Goal: Task Accomplishment & Management: Manage account settings

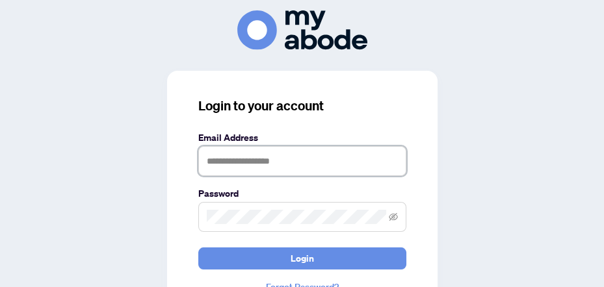
click at [248, 161] on input "text" at bounding box center [302, 161] width 208 height 30
type input "**********"
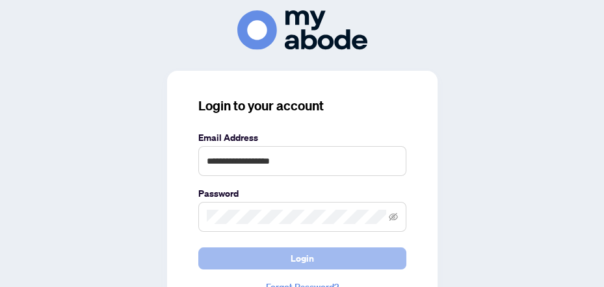
click at [229, 263] on button "Login" at bounding box center [302, 259] width 208 height 22
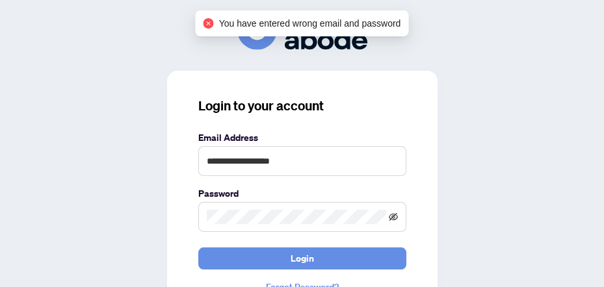
click at [392, 218] on icon "eye-invisible" at bounding box center [393, 217] width 9 height 9
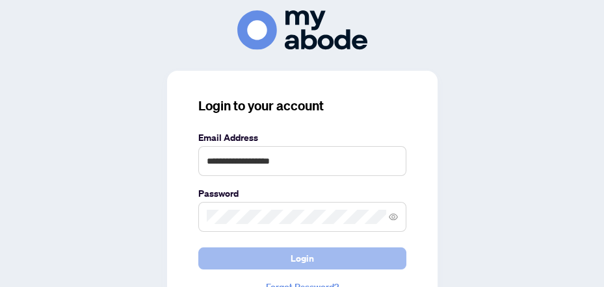
click at [293, 256] on span "Login" at bounding box center [302, 258] width 23 height 21
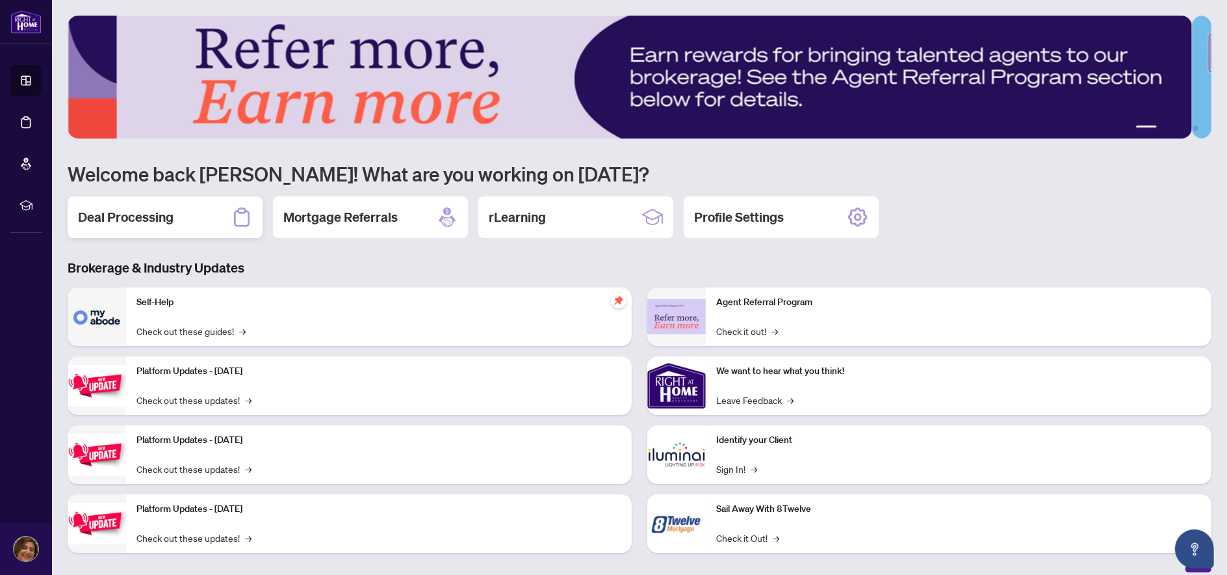
click at [124, 216] on h2 "Deal Processing" at bounding box center [126, 217] width 96 height 18
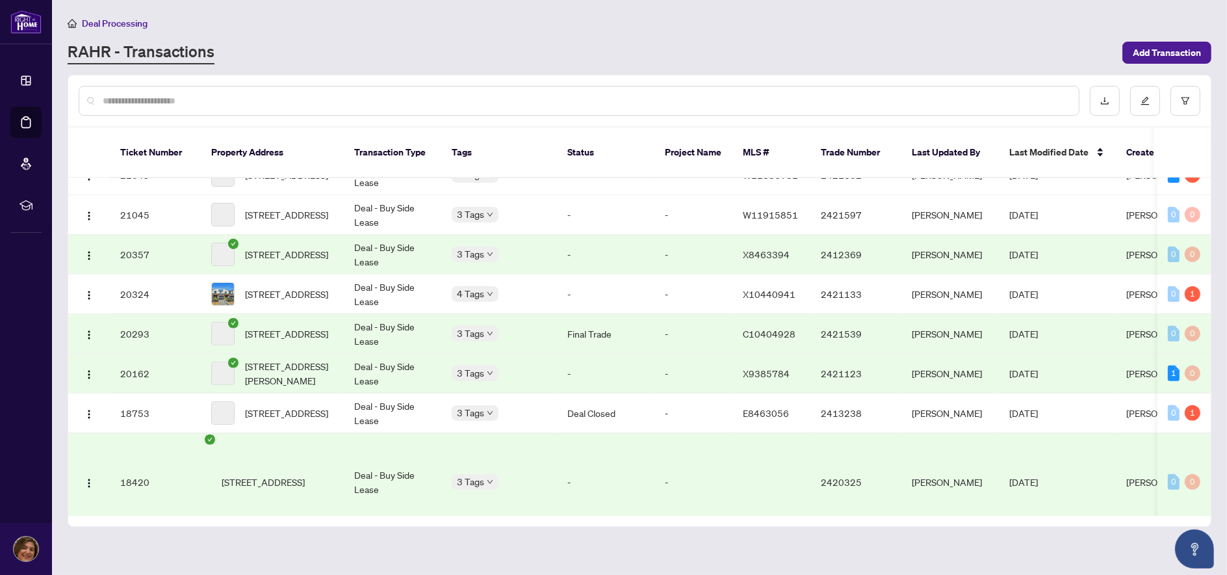
drag, startPoint x: 592, startPoint y: 493, endPoint x: 644, endPoint y: 460, distance: 61.9
click at [644, 476] on tbody "49199 [STREET_ADDRESS] Deal - Buy Side Lease Draft Draft - C12144808 - [PERSON_…" at bounding box center [709, 145] width 1283 height 967
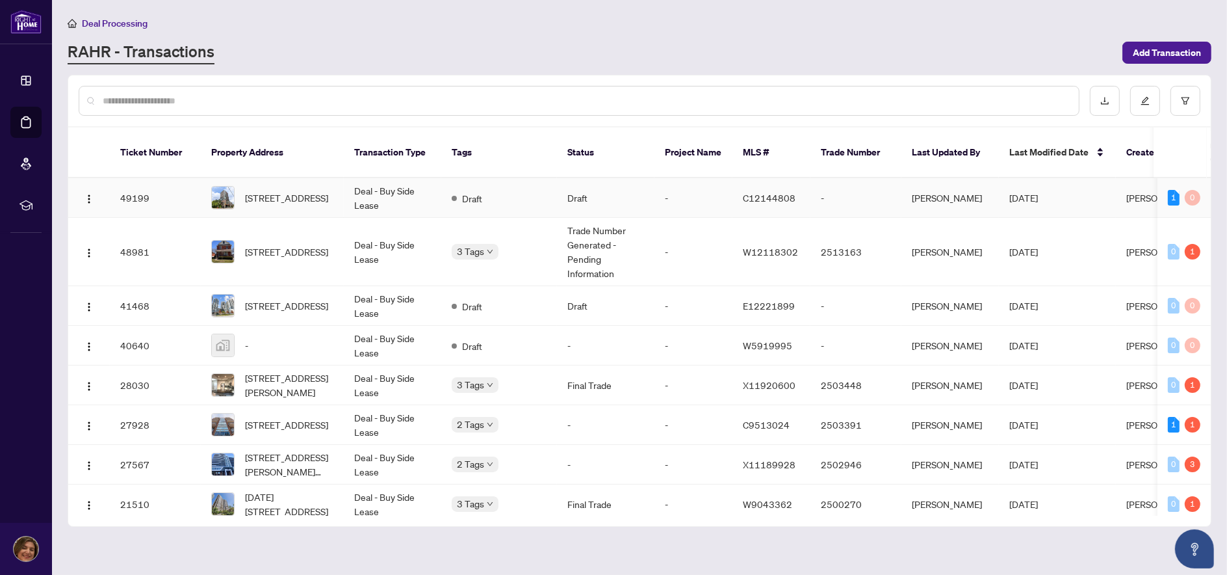
click at [408, 178] on td "Deal - Buy Side Lease" at bounding box center [393, 198] width 98 height 40
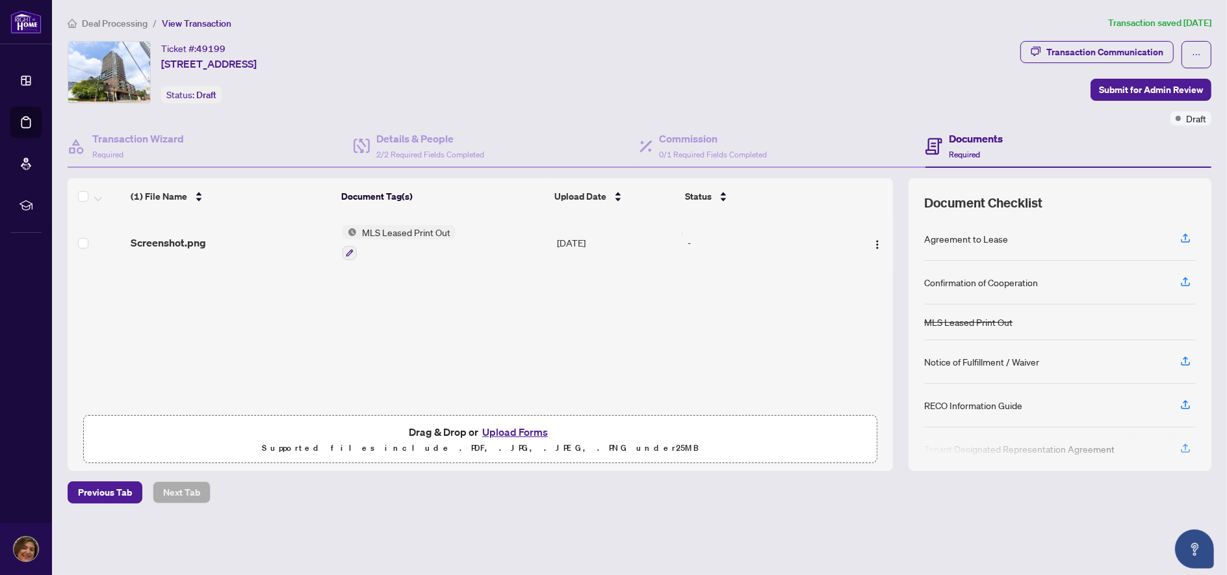
click at [381, 233] on span "MLS Leased Print Out" at bounding box center [406, 232] width 99 height 14
drag, startPoint x: 622, startPoint y: 336, endPoint x: 609, endPoint y: 328, distance: 15.2
click at [623, 336] on div "(1) File Name Document Tag(s) Upload Date Status Screenshot.png MLS Leased Prin…" at bounding box center [481, 324] width 826 height 293
click at [404, 230] on span "MLS Leased Print Out" at bounding box center [406, 232] width 99 height 14
click at [404, 229] on span "MLS Leased Print Out" at bounding box center [406, 232] width 99 height 14
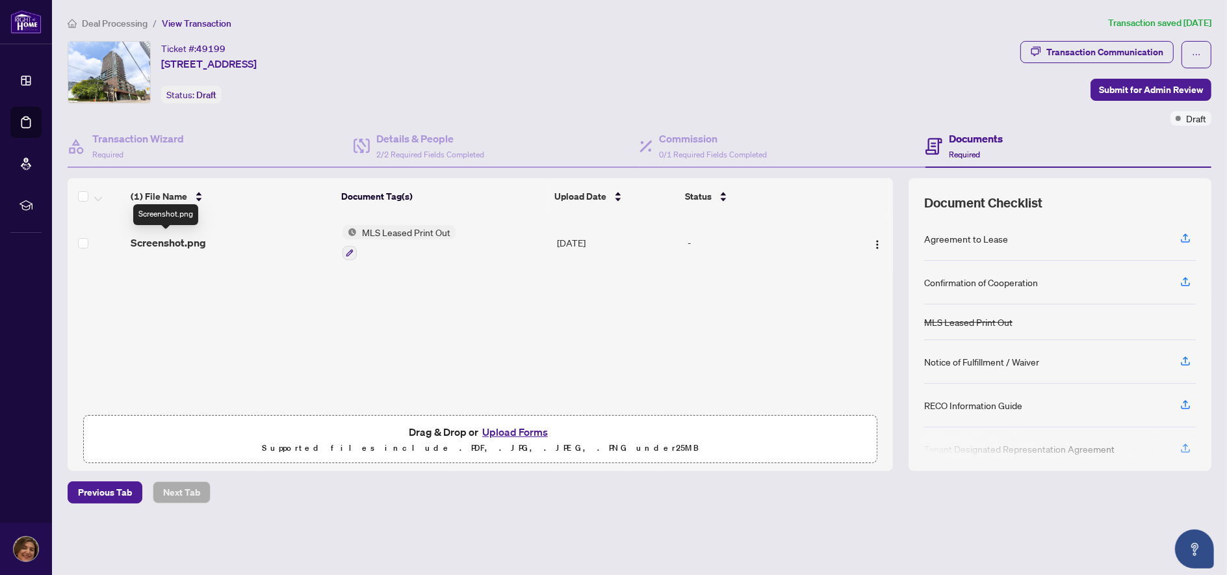
click at [170, 244] on span "Screenshot.png" at bounding box center [168, 243] width 75 height 16
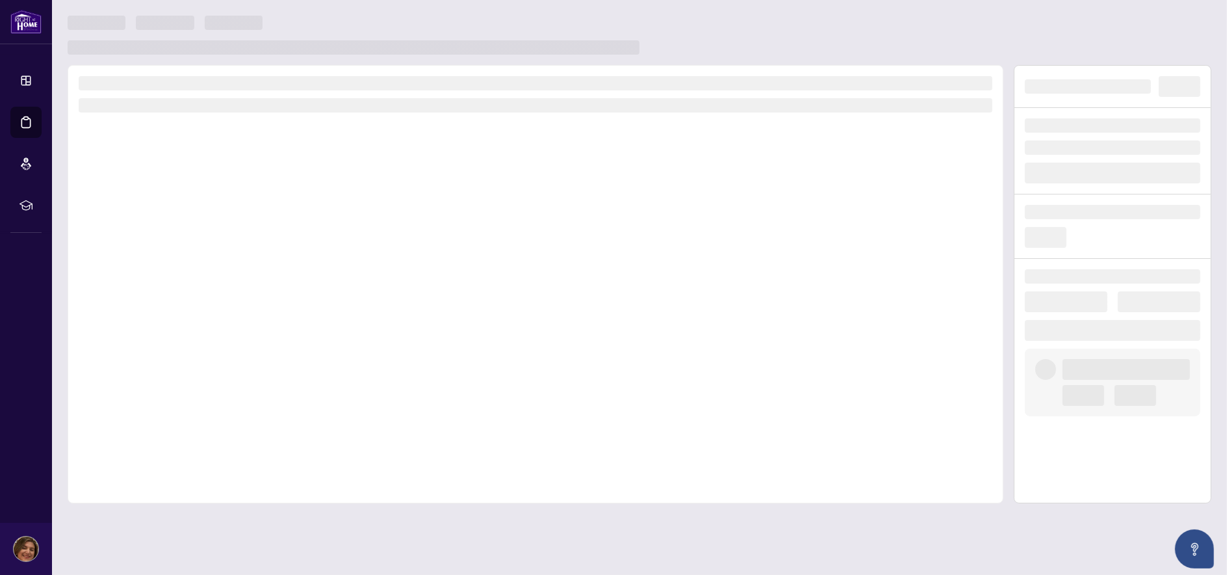
click at [370, 89] on h3 at bounding box center [536, 83] width 914 height 14
click at [190, 8] on main at bounding box center [639, 287] width 1175 height 575
click at [292, 45] on h3 at bounding box center [354, 47] width 572 height 14
click at [660, 64] on div at bounding box center [640, 260] width 1144 height 488
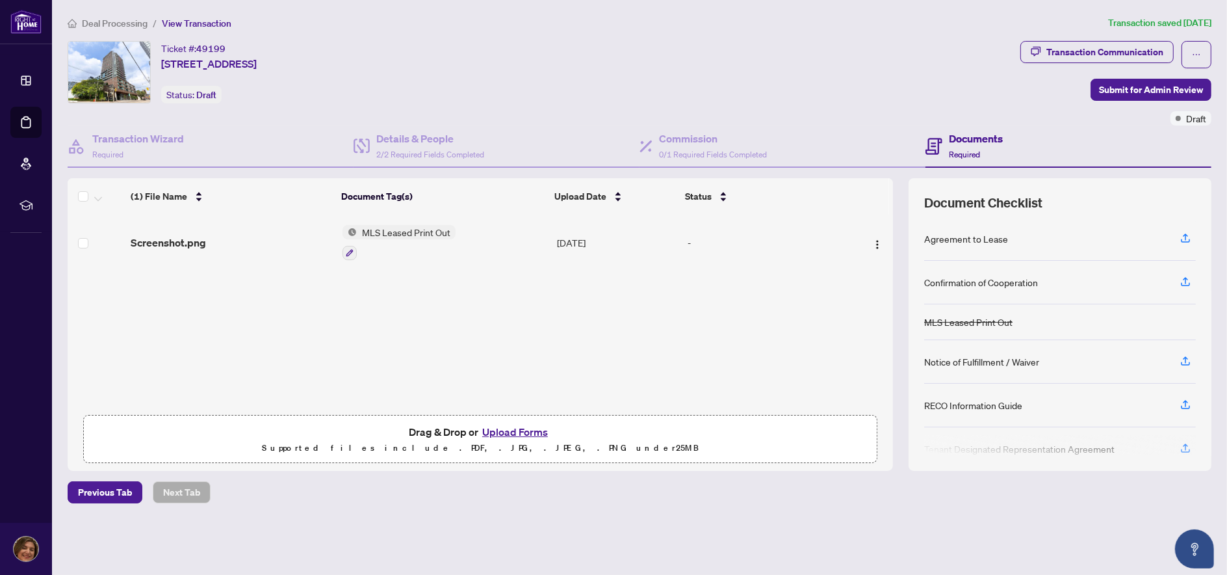
click at [956, 237] on div "Agreement to Lease" at bounding box center [966, 238] width 84 height 14
click at [1188, 236] on icon "button" at bounding box center [1186, 238] width 12 height 12
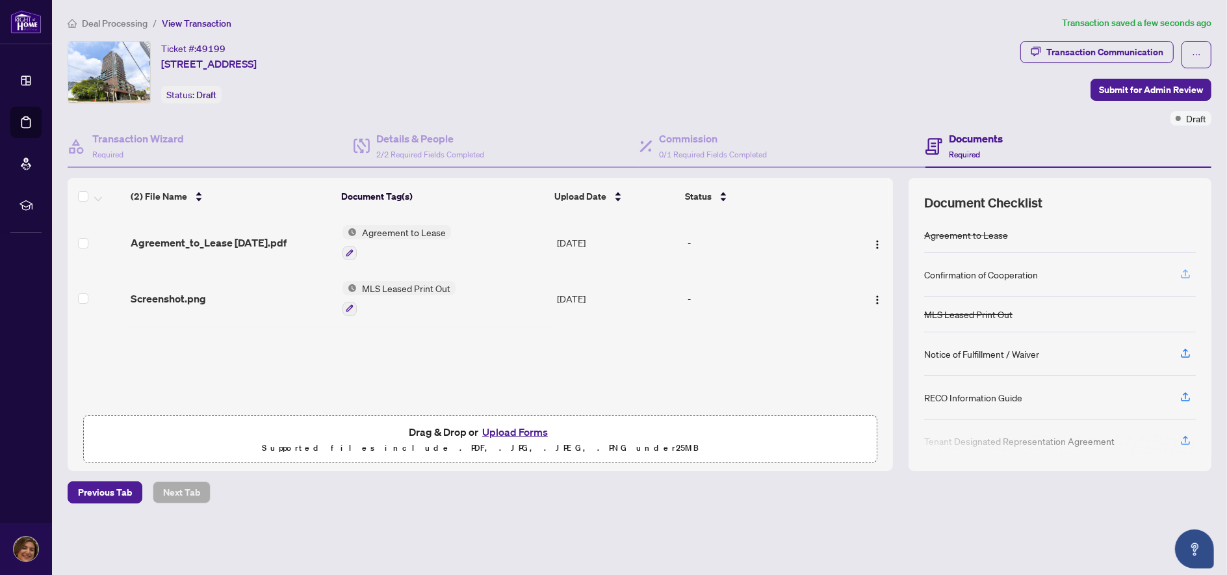
click at [1191, 272] on icon "button" at bounding box center [1186, 274] width 12 height 12
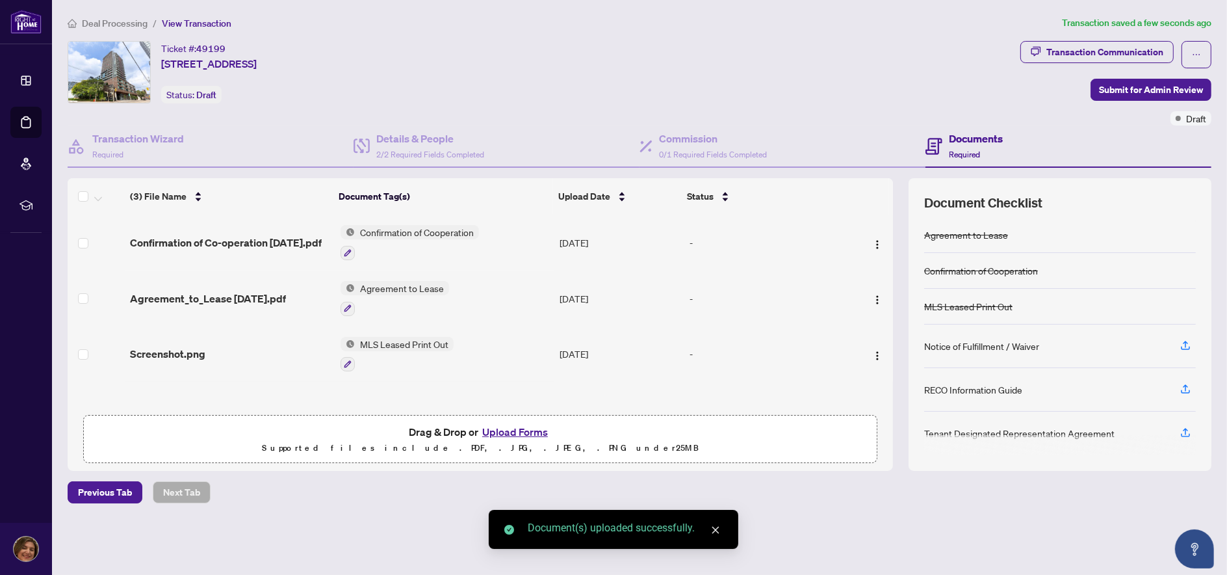
scroll to position [4, 0]
